Goal: Book appointment/travel/reservation

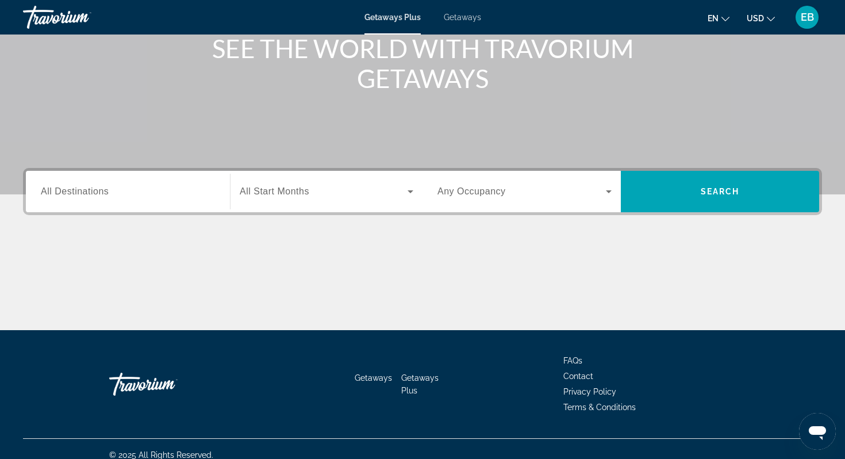
scroll to position [163, 0]
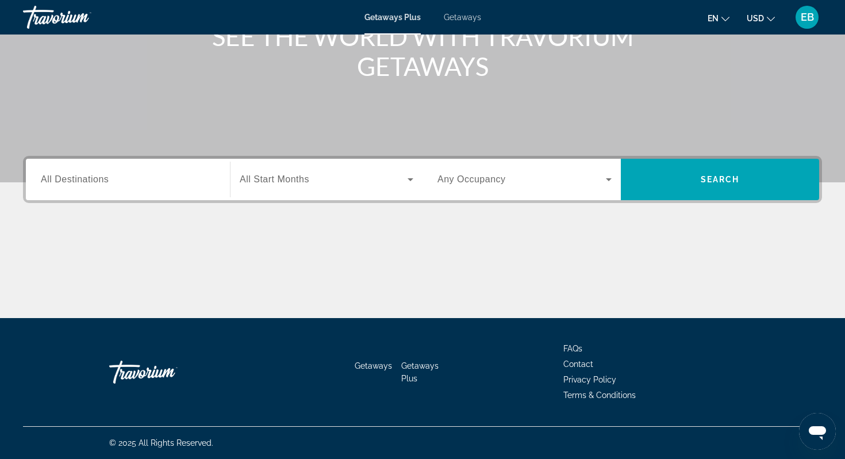
click at [141, 187] on div "Search widget" at bounding box center [128, 179] width 174 height 33
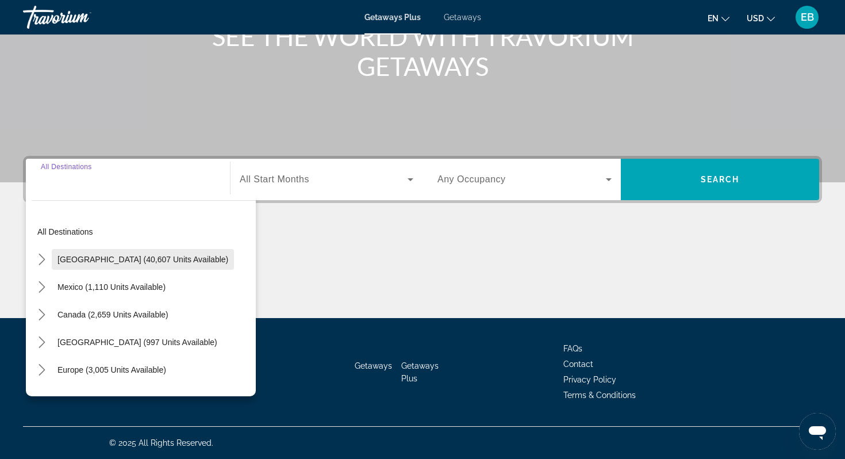
click at [97, 259] on span "United States (40,607 units available)" at bounding box center [142, 259] width 171 height 9
type input "**********"
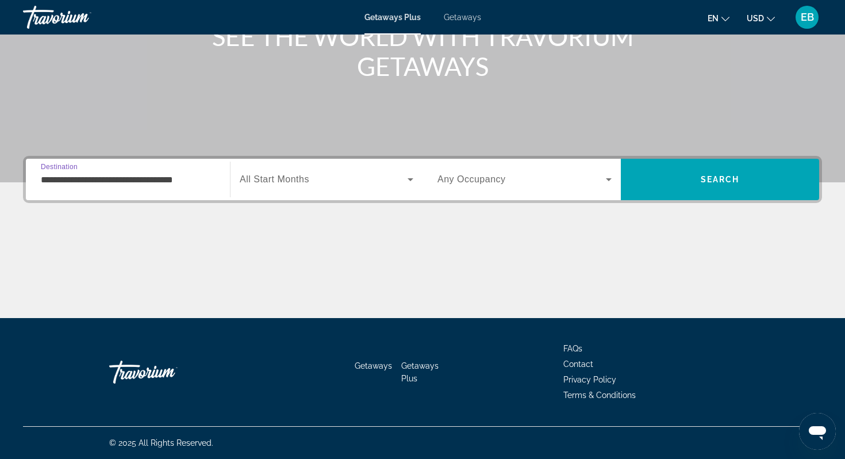
click at [316, 181] on span "Search widget" at bounding box center [324, 179] width 168 height 14
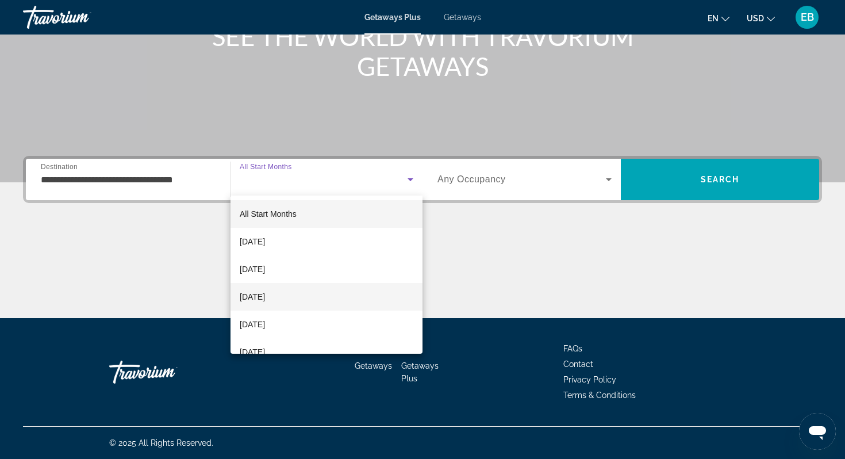
click at [265, 301] on span "[DATE]" at bounding box center [252, 297] width 25 height 14
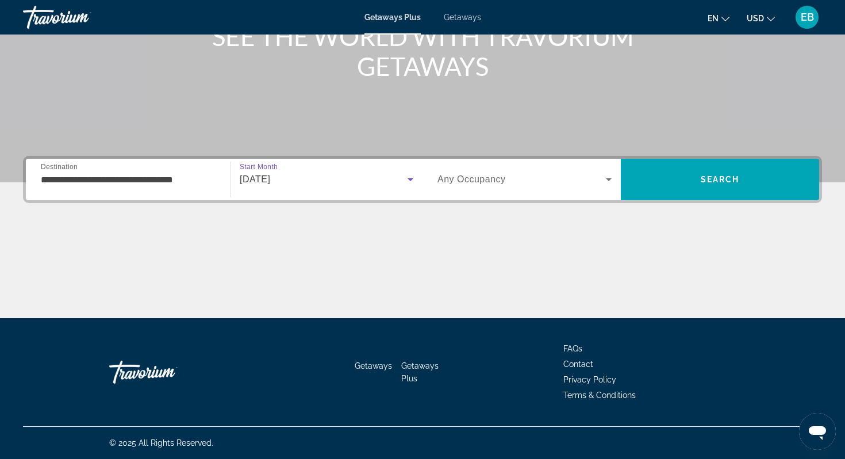
click at [508, 183] on span "Search widget" at bounding box center [521, 179] width 168 height 14
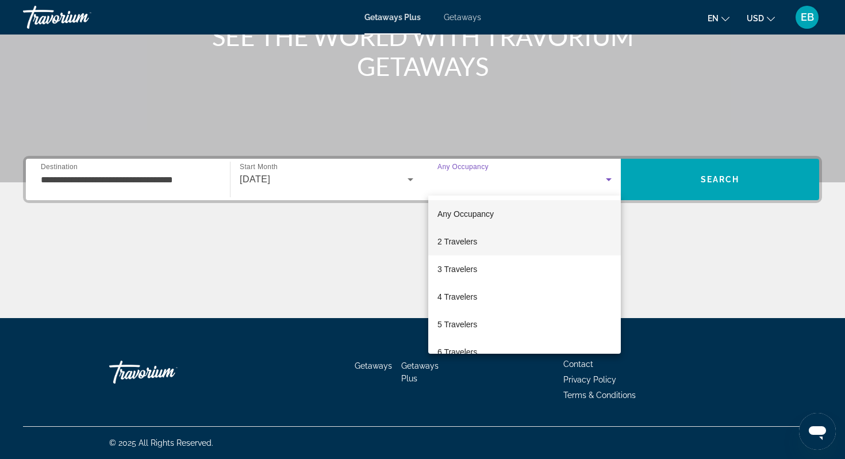
click at [474, 245] on span "2 Travelers" at bounding box center [457, 242] width 40 height 14
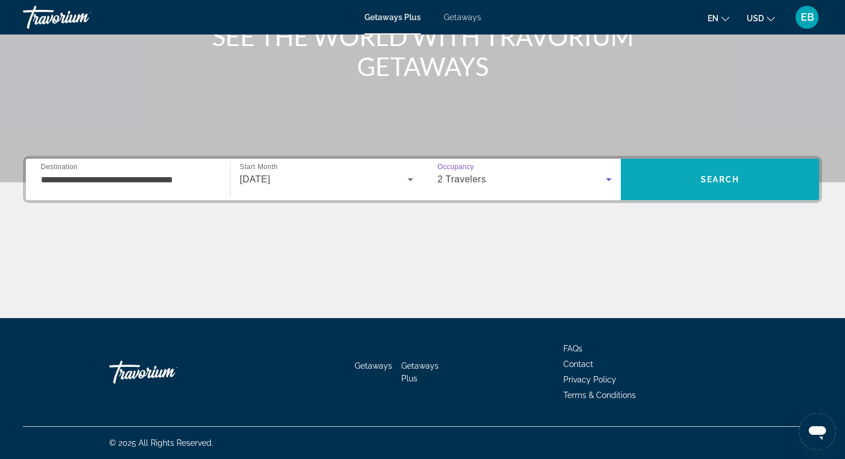
click at [724, 175] on span "Search" at bounding box center [720, 179] width 39 height 9
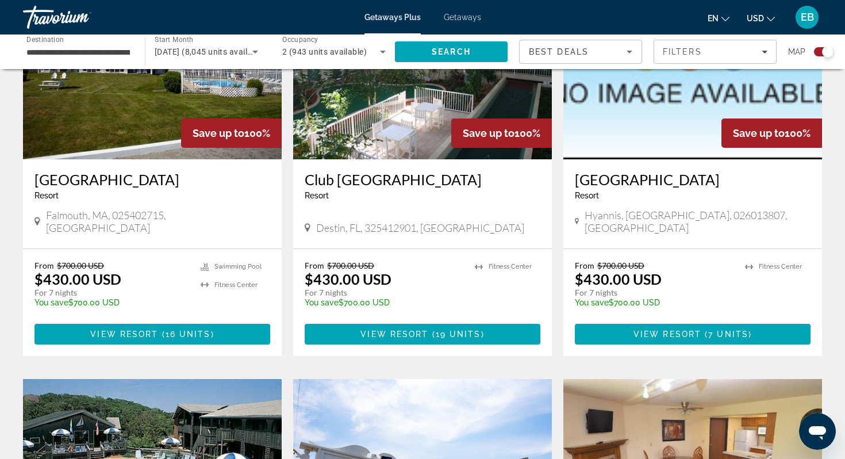
scroll to position [493, 0]
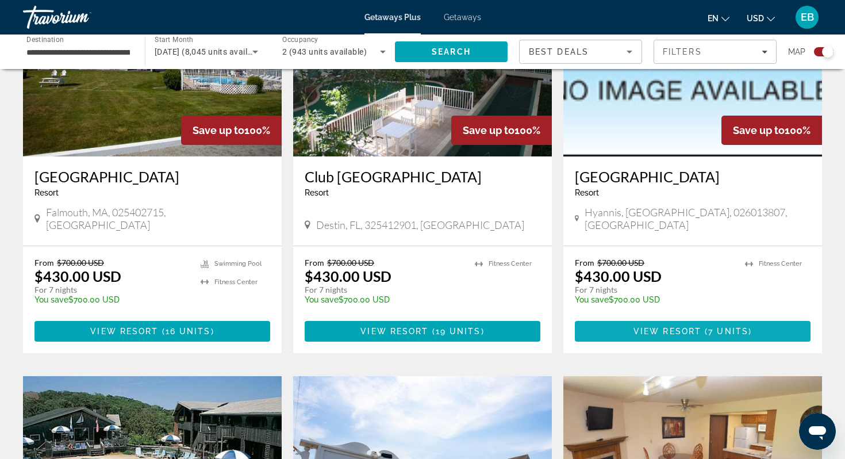
click at [660, 326] on span "View Resort" at bounding box center [667, 330] width 68 height 9
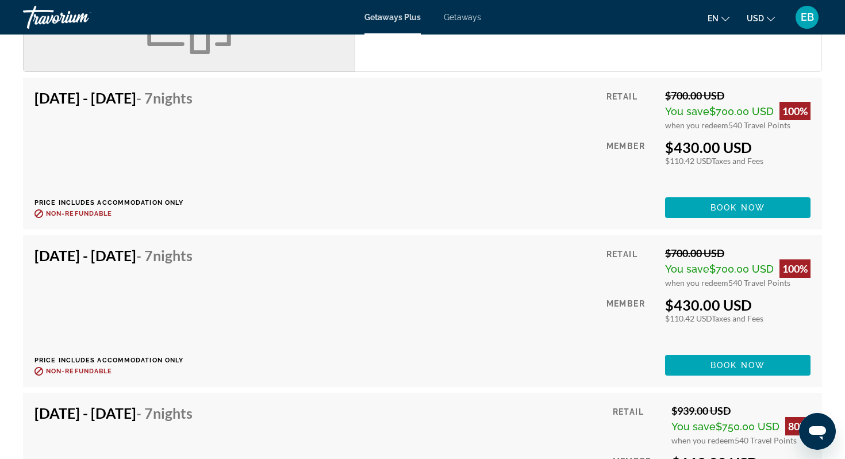
scroll to position [1317, 0]
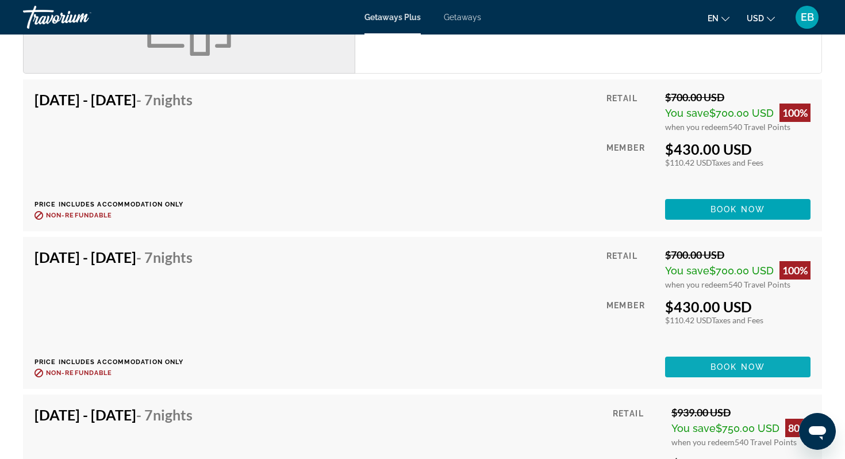
click at [763, 362] on span "Book now" at bounding box center [737, 366] width 55 height 9
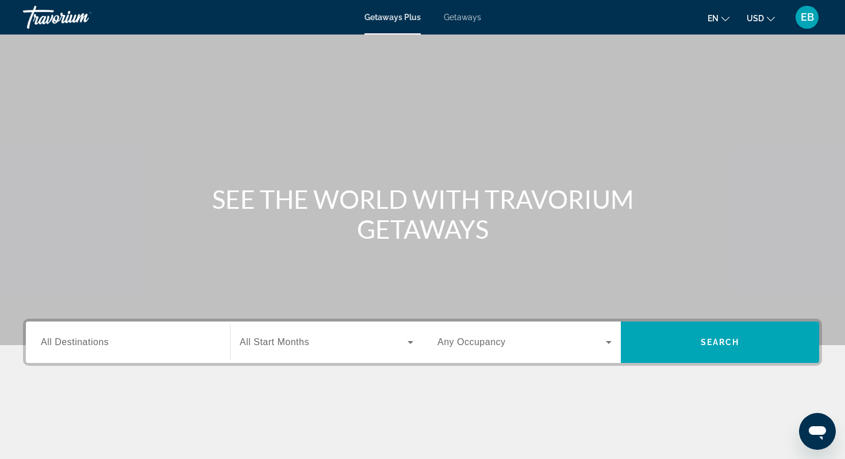
click at [464, 19] on span "Getaways" at bounding box center [462, 17] width 37 height 9
click at [118, 346] on input "Destination All Destinations" at bounding box center [128, 343] width 174 height 14
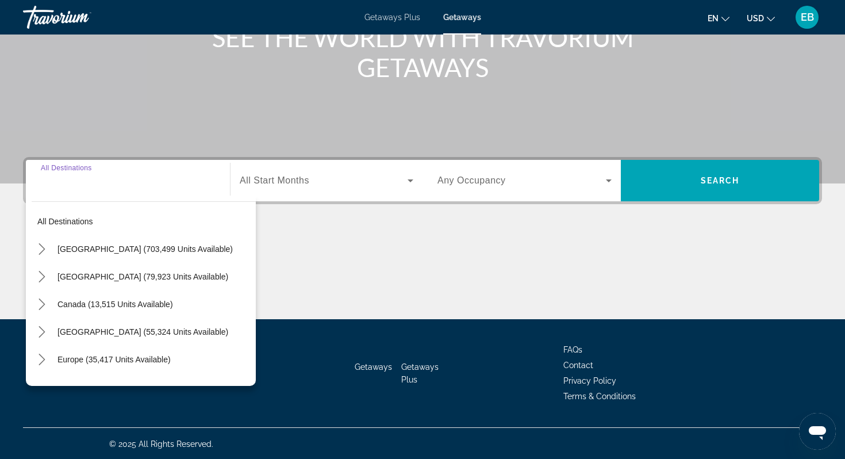
scroll to position [163, 0]
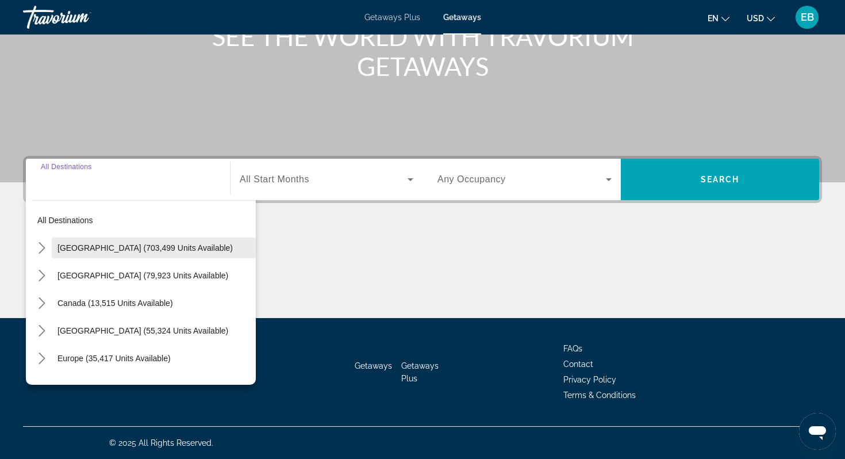
click at [102, 246] on span "[GEOGRAPHIC_DATA] (703,499 units available)" at bounding box center [144, 247] width 175 height 9
type input "**********"
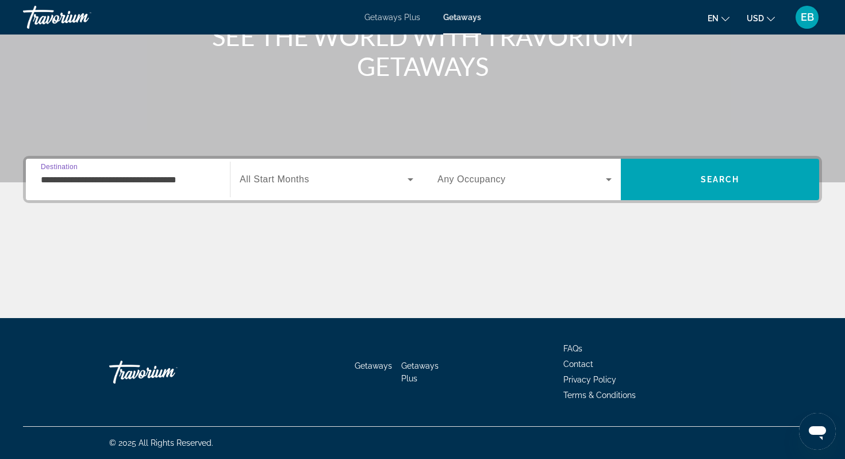
click at [286, 187] on div "Search widget" at bounding box center [327, 179] width 174 height 32
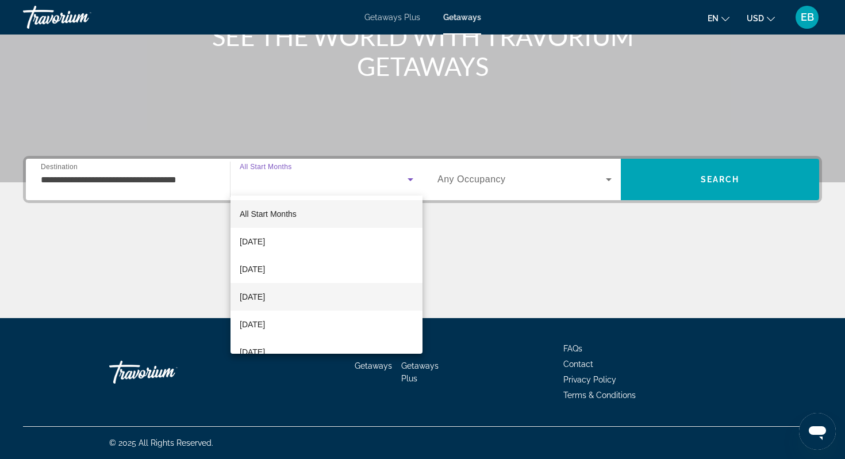
click at [265, 301] on span "[DATE]" at bounding box center [252, 297] width 25 height 14
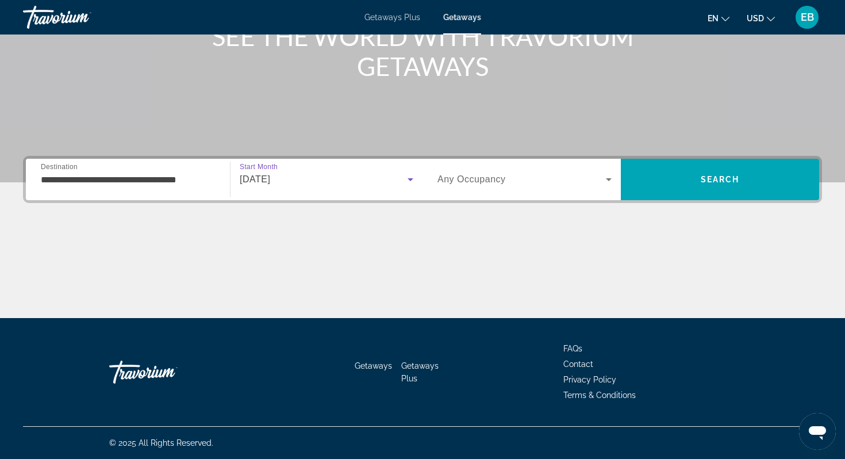
click at [535, 190] on div "Search widget" at bounding box center [524, 179] width 174 height 32
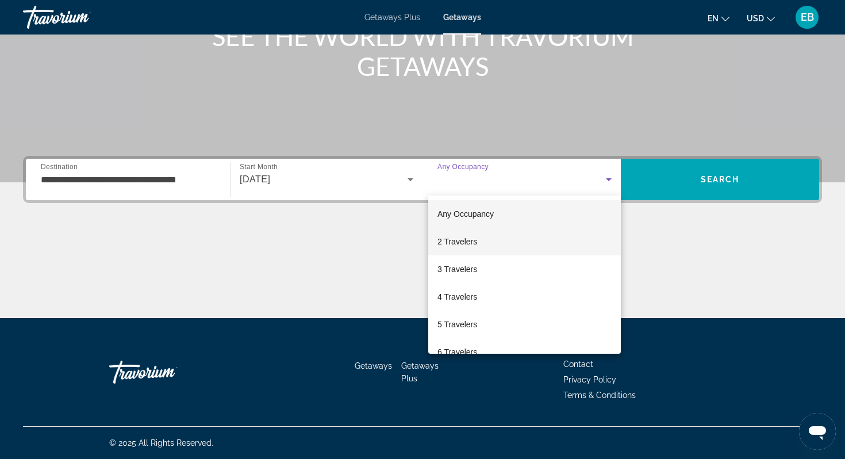
click at [482, 243] on mat-option "2 Travelers" at bounding box center [524, 242] width 193 height 28
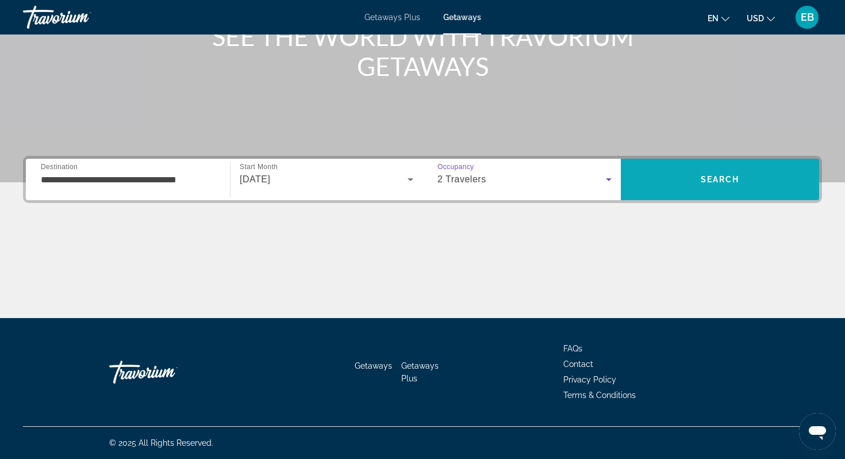
click at [733, 190] on span "Search" at bounding box center [720, 180] width 198 height 28
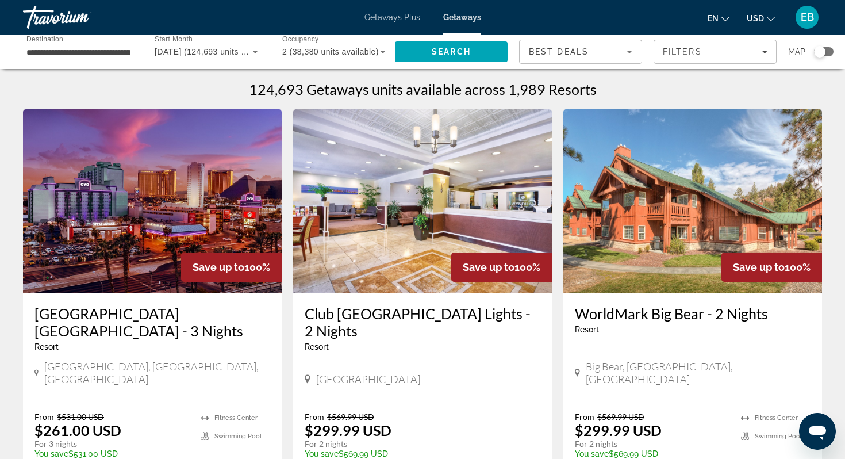
click at [186, 320] on h3 "[GEOGRAPHIC_DATA] [GEOGRAPHIC_DATA] - 3 Nights" at bounding box center [152, 322] width 236 height 34
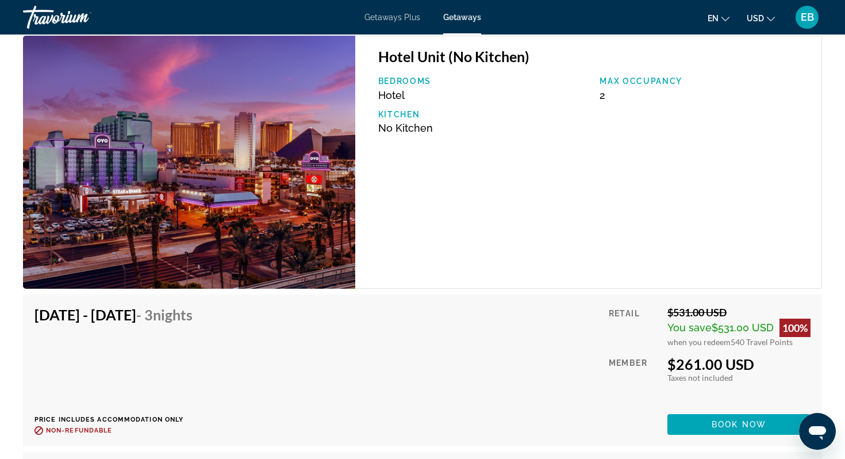
scroll to position [1890, 0]
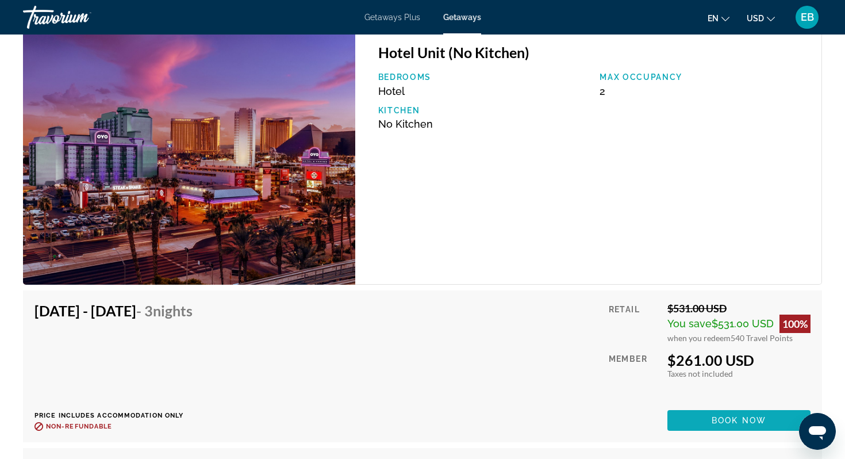
click at [696, 406] on span "Main content" at bounding box center [738, 420] width 143 height 28
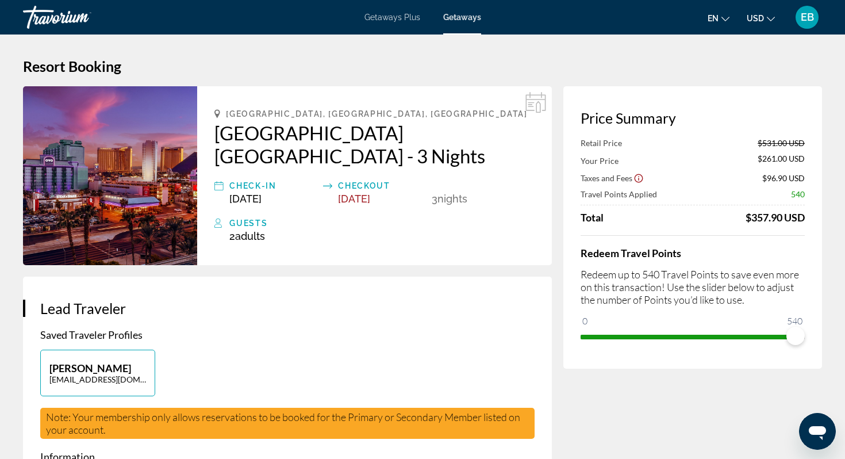
click at [582, 336] on div "Price Summary Retail Price $531.00 USD Your Price $261.00 USD Taxes and Fees $9…" at bounding box center [692, 227] width 259 height 282
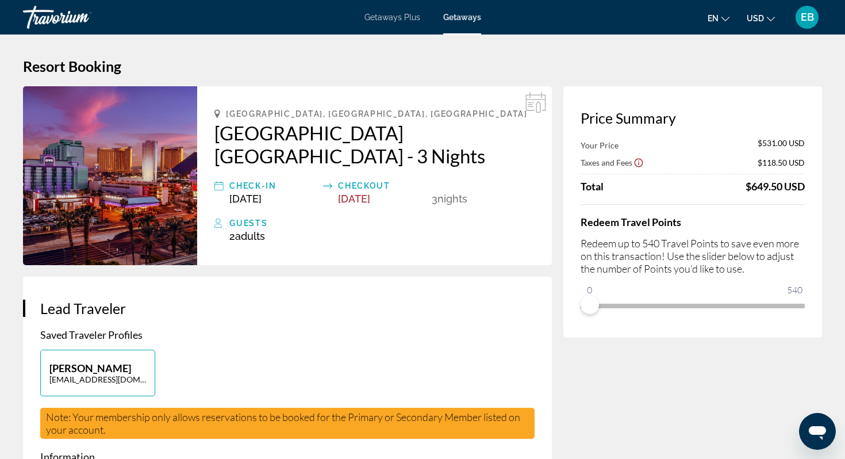
click at [802, 303] on ngx-slider "0 540 0" at bounding box center [693, 304] width 224 height 2
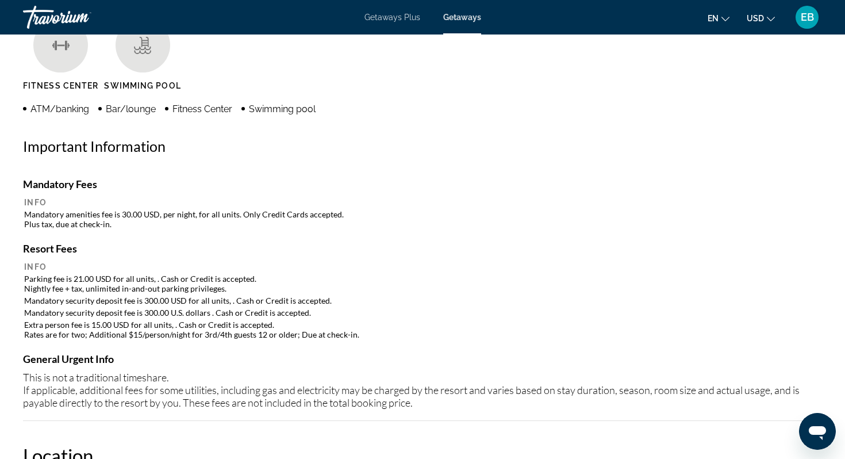
scroll to position [963, 0]
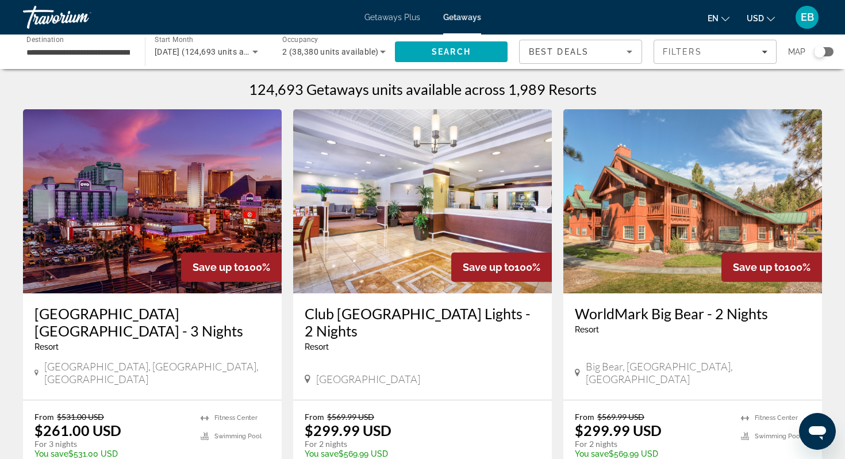
click at [627, 312] on h3 "WorldMark Big Bear - 2 Nights" at bounding box center [693, 313] width 236 height 17
click at [734, 56] on div "Filters" at bounding box center [715, 51] width 105 height 9
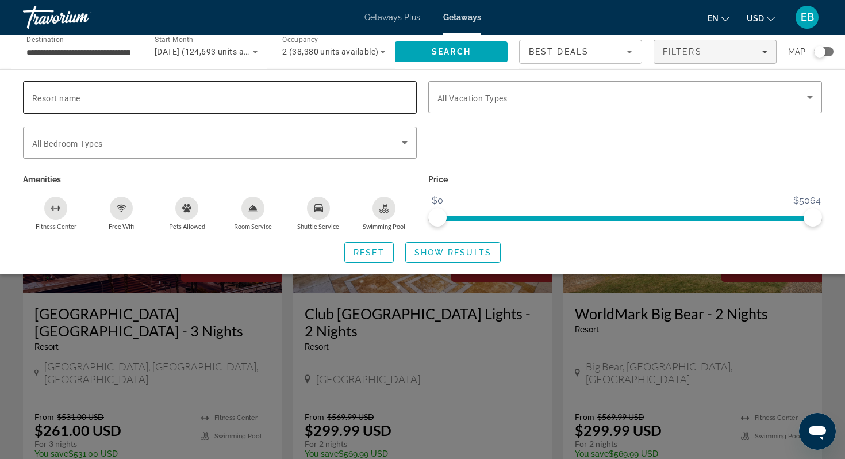
click at [270, 97] on input "Resort name" at bounding box center [219, 98] width 375 height 14
click at [36, 97] on input "**********" at bounding box center [219, 98] width 375 height 14
type input "**********"
click at [425, 256] on span "Search widget" at bounding box center [453, 253] width 94 height 28
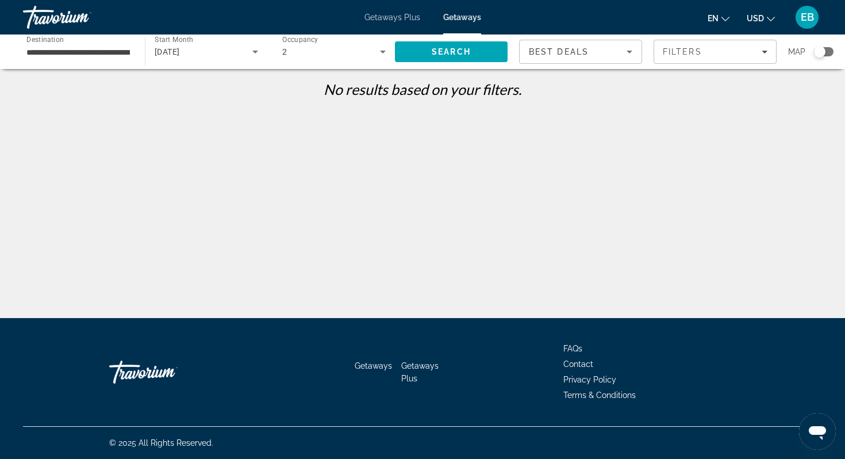
click at [116, 51] on input "**********" at bounding box center [77, 52] width 103 height 14
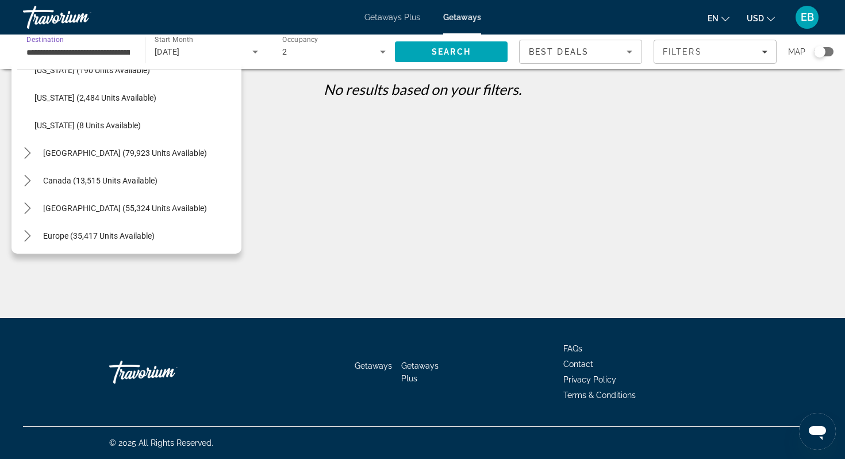
scroll to position [1205, 0]
click at [117, 187] on span "Select destination: Canada (13,515 units available)" at bounding box center [139, 181] width 204 height 28
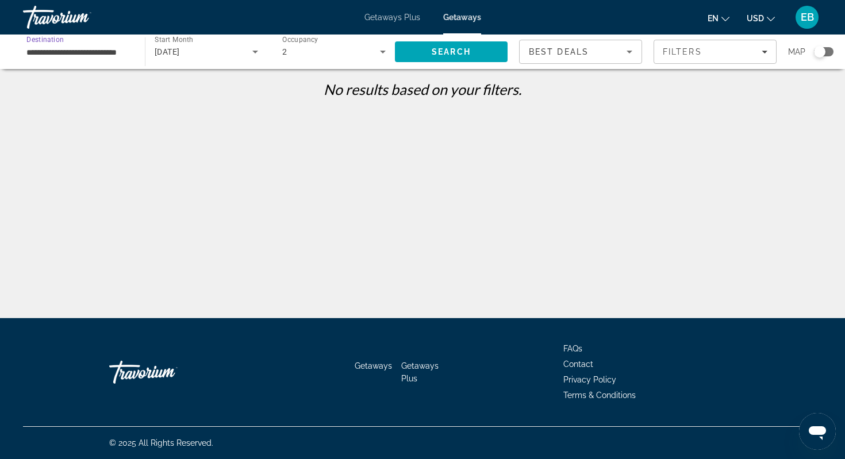
click at [382, 51] on icon "Search widget" at bounding box center [383, 52] width 6 height 3
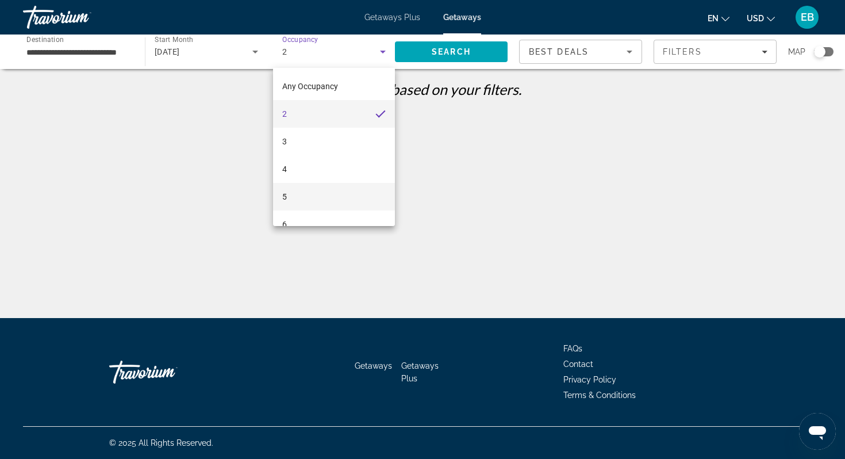
click at [321, 199] on mat-option "5" at bounding box center [334, 197] width 122 height 28
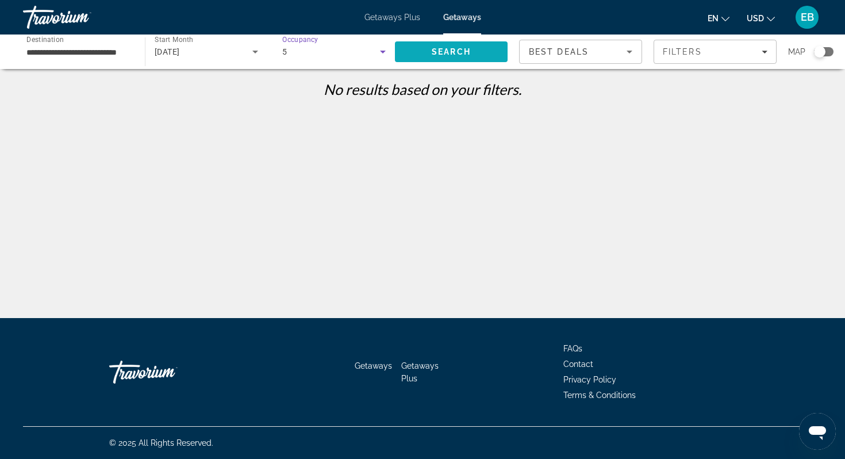
click at [446, 54] on span "Search" at bounding box center [451, 51] width 39 height 9
click at [114, 52] on input "**********" at bounding box center [77, 52] width 103 height 14
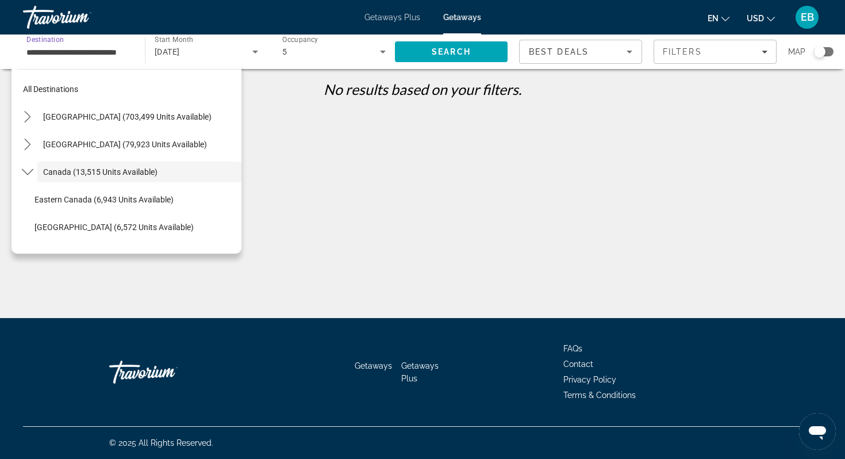
scroll to position [13, 0]
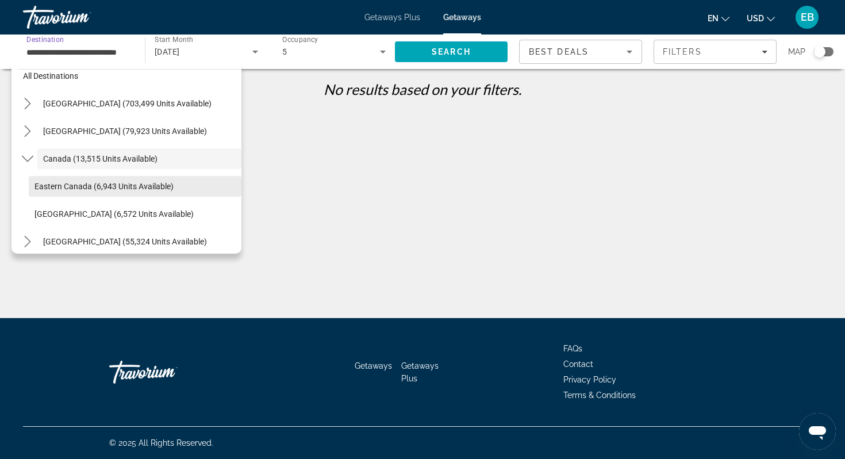
click at [113, 189] on span "Eastern Canada (6,943 units available)" at bounding box center [103, 186] width 139 height 9
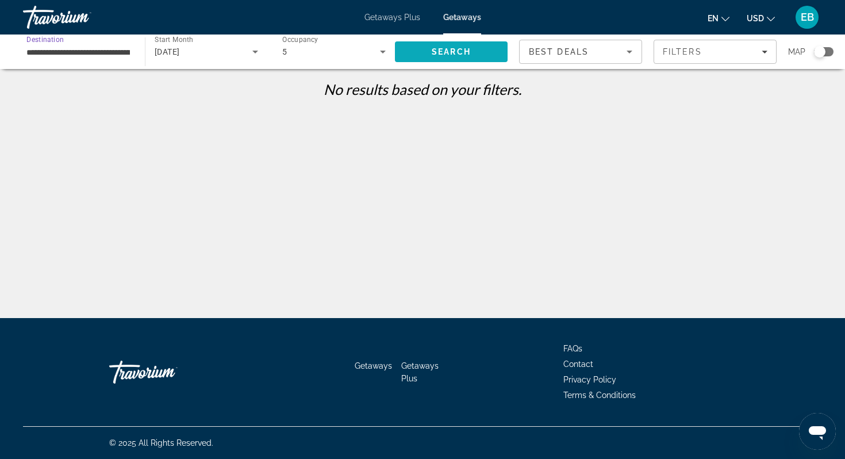
click at [456, 52] on span "Search" at bounding box center [451, 51] width 39 height 9
click at [71, 59] on div "**********" at bounding box center [77, 52] width 103 height 33
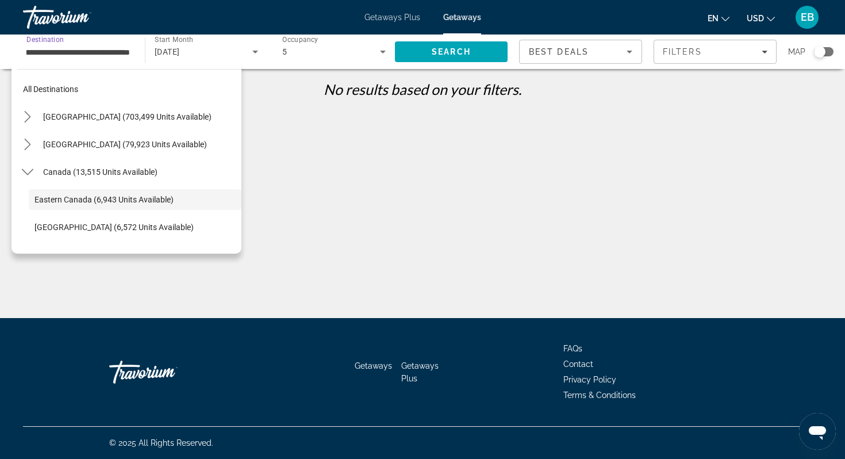
scroll to position [41, 0]
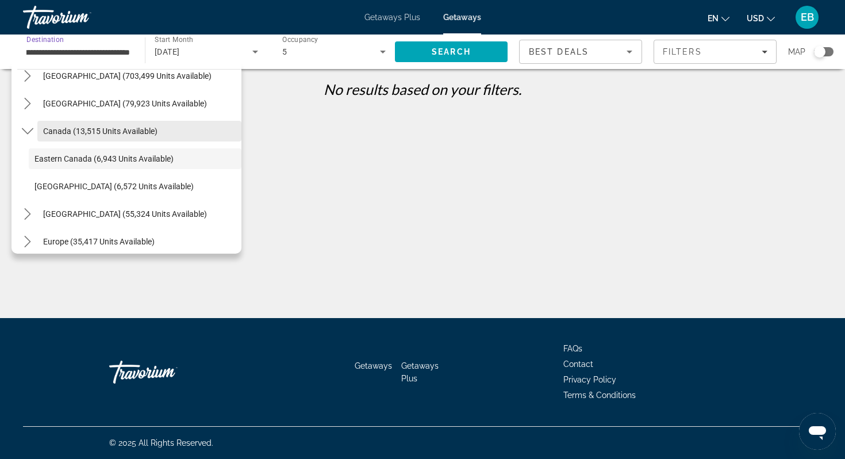
click at [80, 129] on span "Canada (13,515 units available)" at bounding box center [100, 130] width 114 height 9
type input "**********"
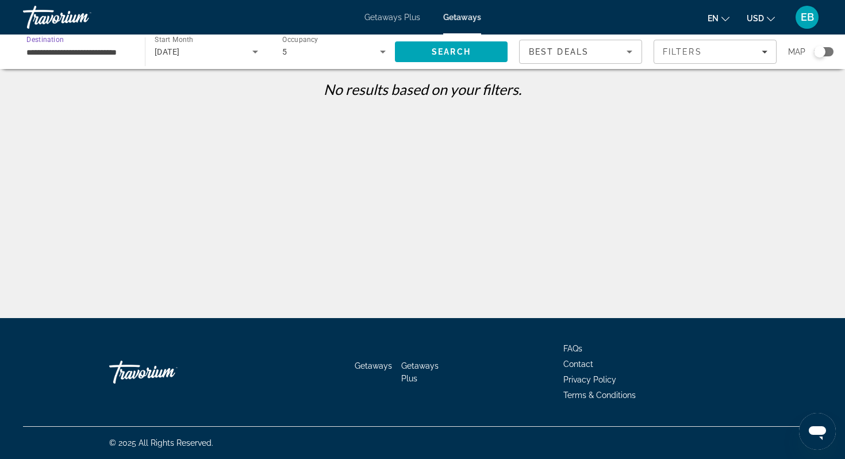
scroll to position [0, 0]
click at [208, 59] on div "Search widget" at bounding box center [206, 52] width 103 height 32
click at [206, 86] on span "All Start Months" at bounding box center [183, 86] width 57 height 9
click at [301, 52] on span "Occupancy" at bounding box center [303, 52] width 43 height 9
click at [309, 84] on span "Any Occupancy" at bounding box center [310, 86] width 56 height 9
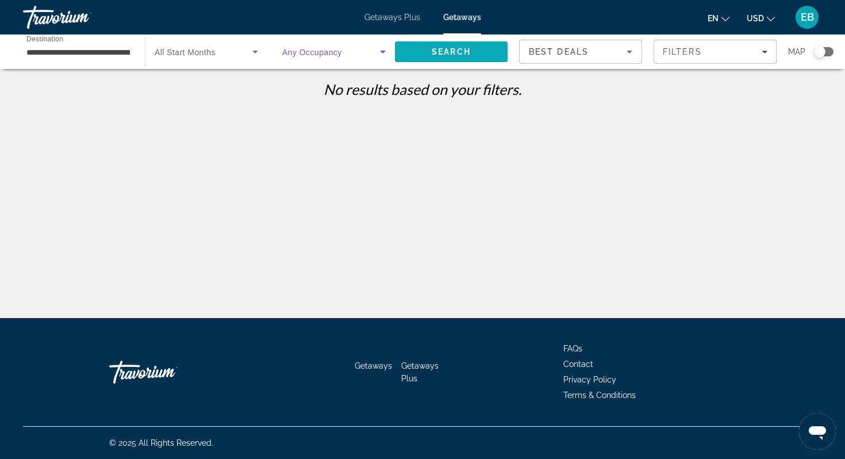
click at [436, 48] on span "Search" at bounding box center [451, 51] width 39 height 9
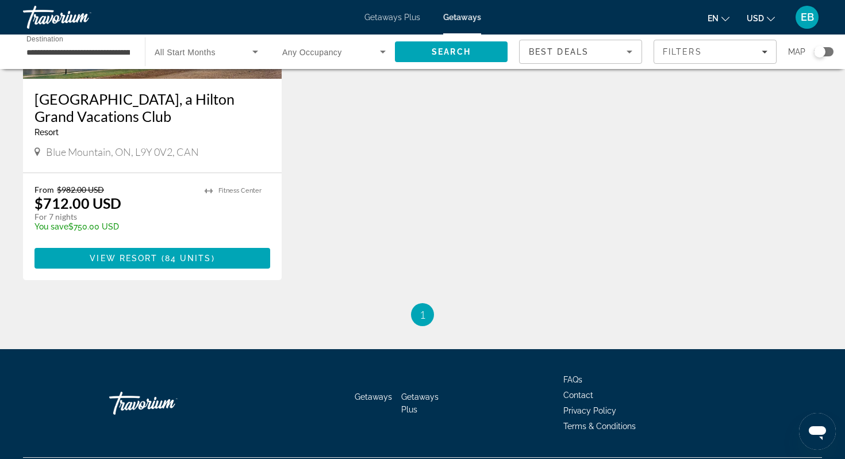
scroll to position [216, 0]
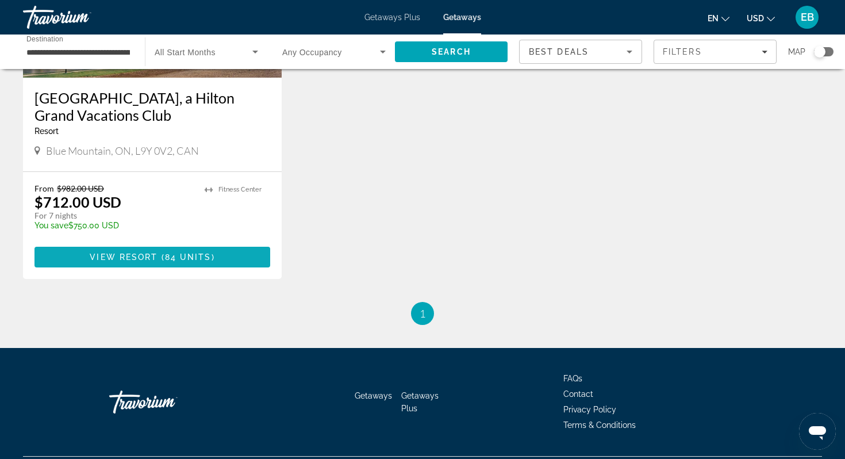
click at [198, 259] on span "84 units" at bounding box center [188, 256] width 47 height 9
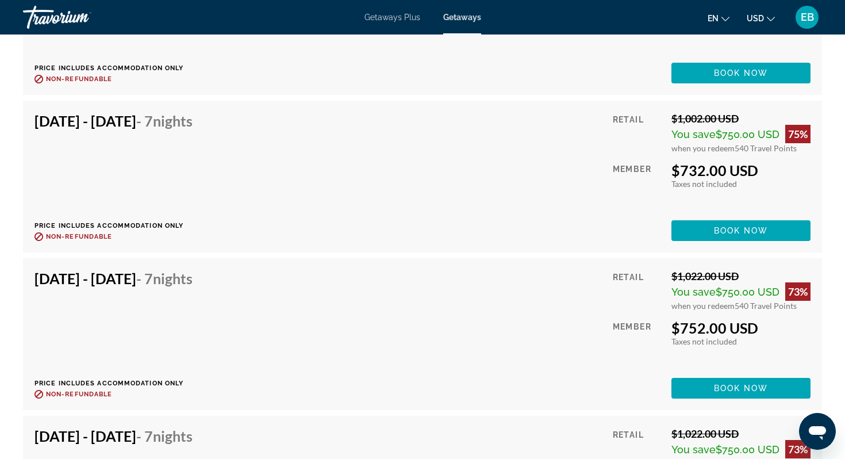
scroll to position [3257, 0]
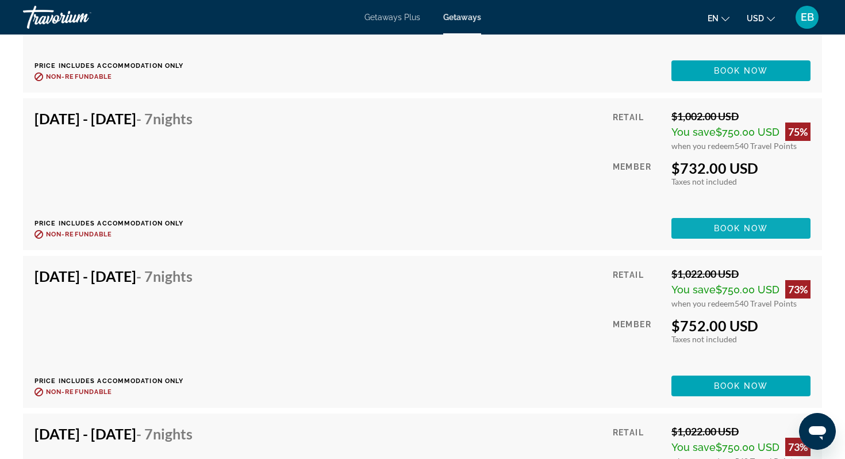
click at [741, 224] on span "Book now" at bounding box center [741, 228] width 55 height 9
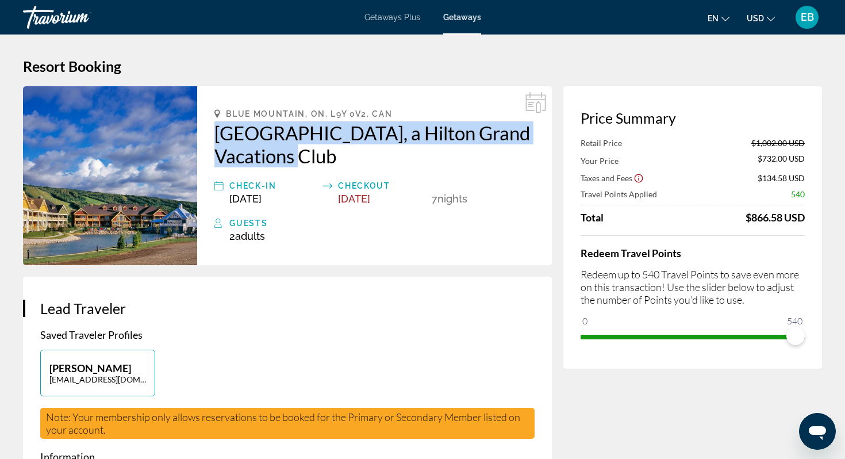
drag, startPoint x: 213, startPoint y: 126, endPoint x: 400, endPoint y: 147, distance: 188.0
click at [400, 148] on div "Blue Mountain, ON, L9Y 0V2, CAN Blue Mountain, a Hilton Grand Vacations Club Ch…" at bounding box center [374, 175] width 355 height 179
copy h2 "Blue Mountain, a Hilton Grand Vacations Club"
